Goal: Information Seeking & Learning: Learn about a topic

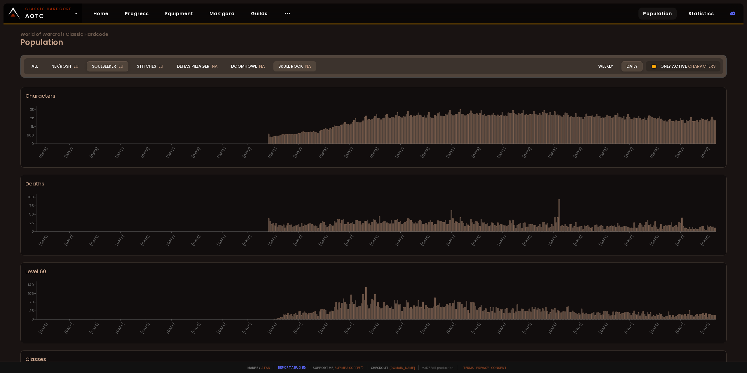
click at [303, 62] on div "Skull Rock NA" at bounding box center [294, 66] width 43 height 10
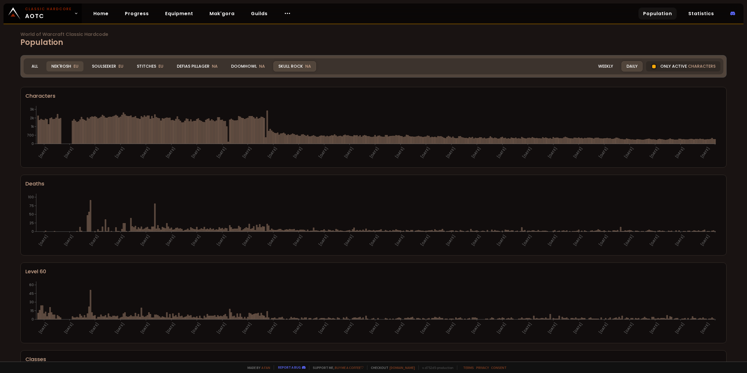
click at [69, 67] on div "Nek'Rosh EU" at bounding box center [64, 66] width 37 height 10
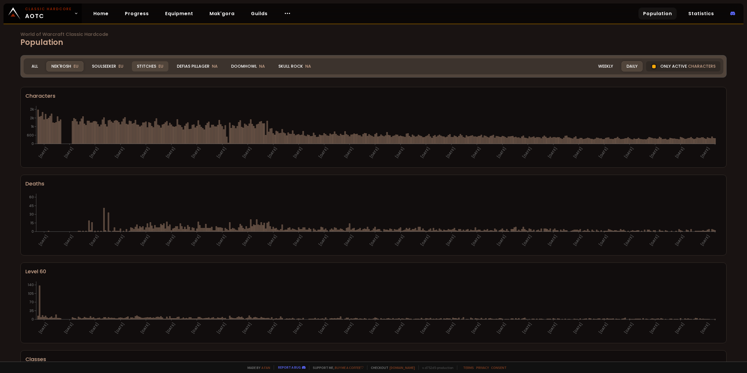
click at [143, 62] on div "Stitches EU" at bounding box center [150, 66] width 36 height 10
